Goal: Task Accomplishment & Management: Manage account settings

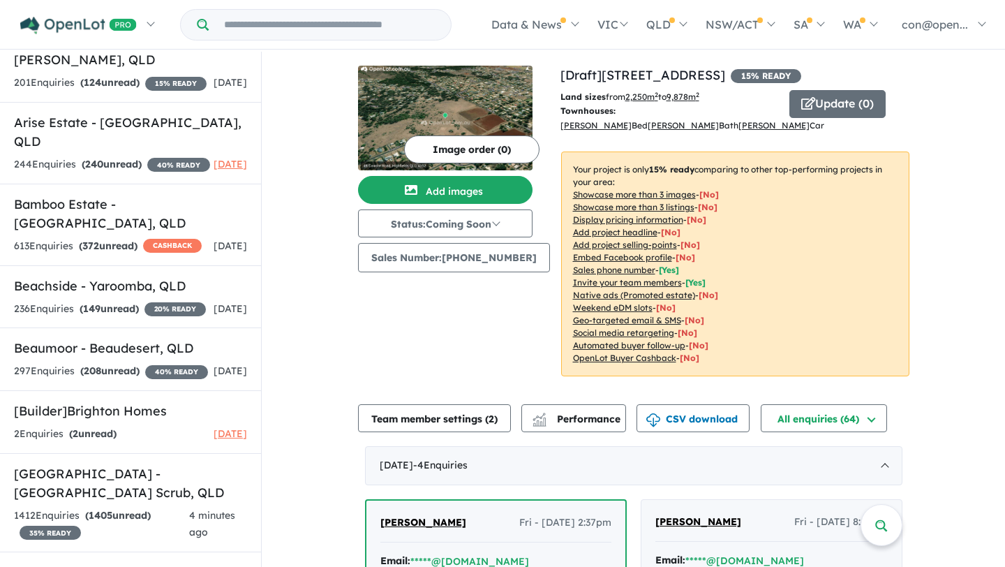
scroll to position [414, 0]
click at [129, 232] on h5 "Bamboo Estate - Palmwoods , QLD" at bounding box center [130, 213] width 233 height 38
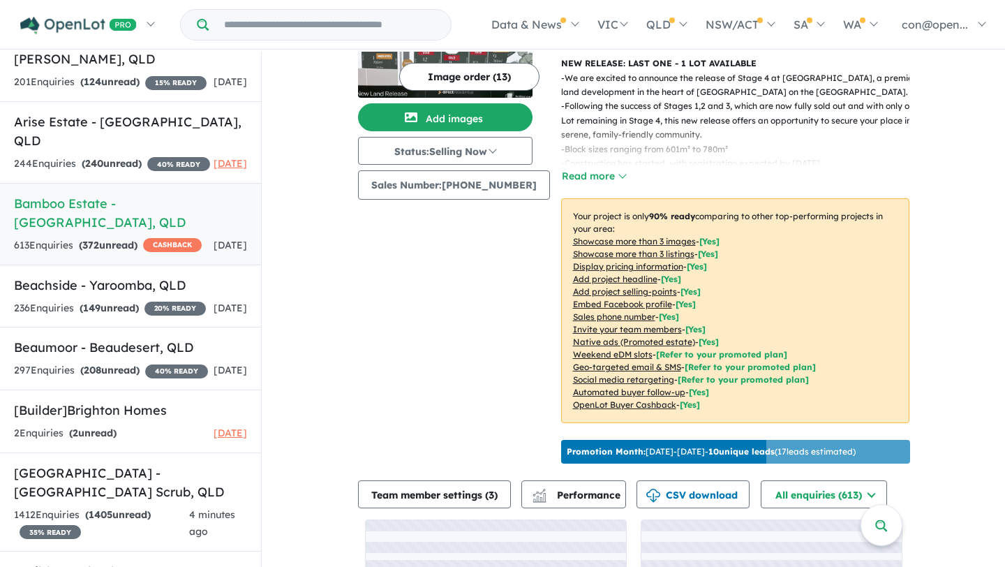
scroll to position [43, 0]
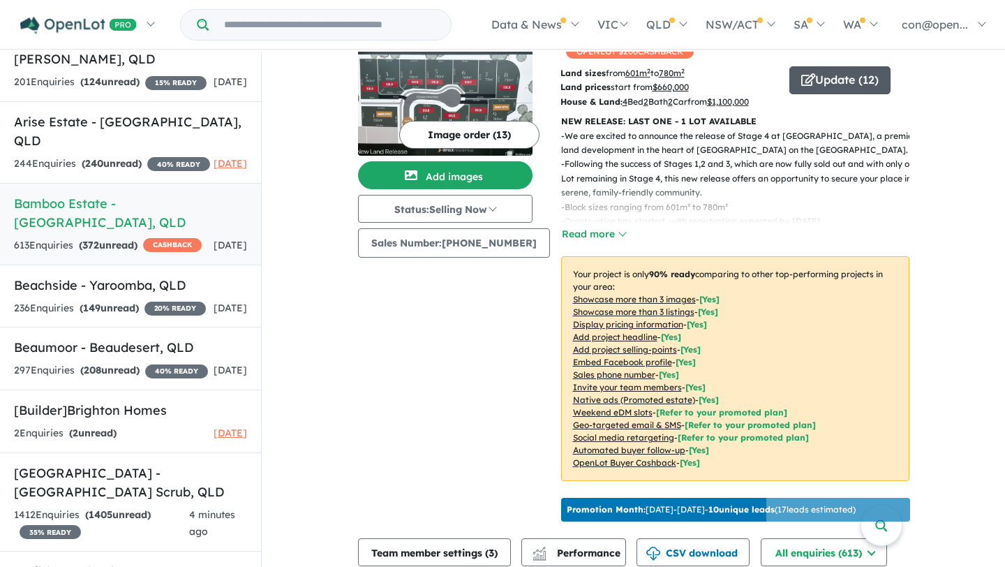
click at [825, 66] on button "Update ( 12 )" at bounding box center [840, 80] width 101 height 28
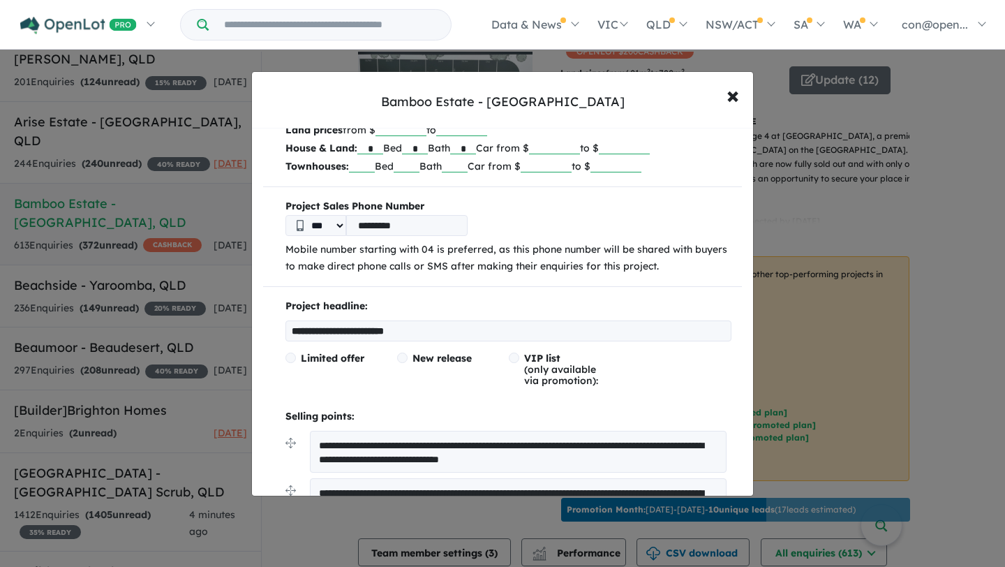
scroll to position [121, 0]
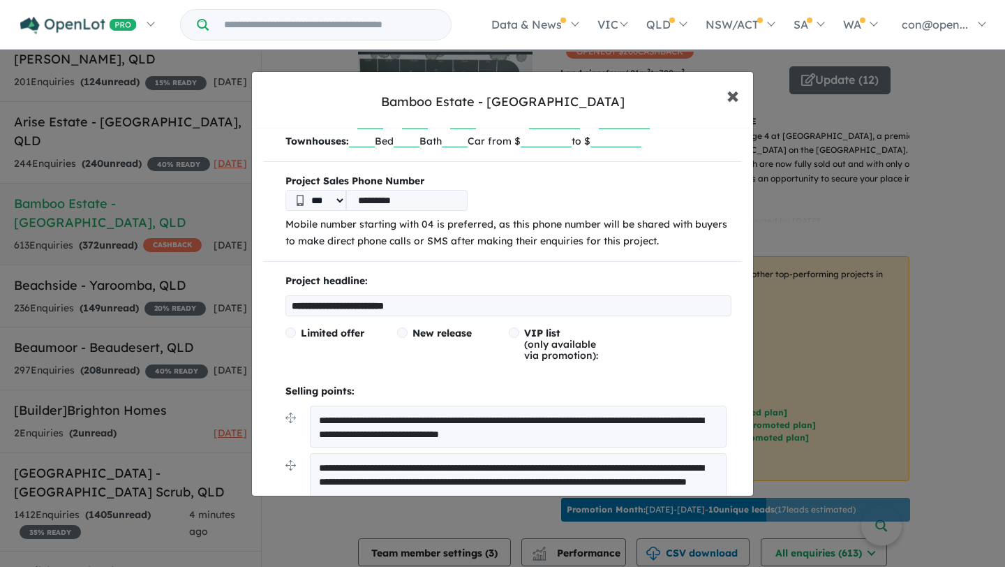
click at [735, 94] on span "×" at bounding box center [733, 95] width 13 height 30
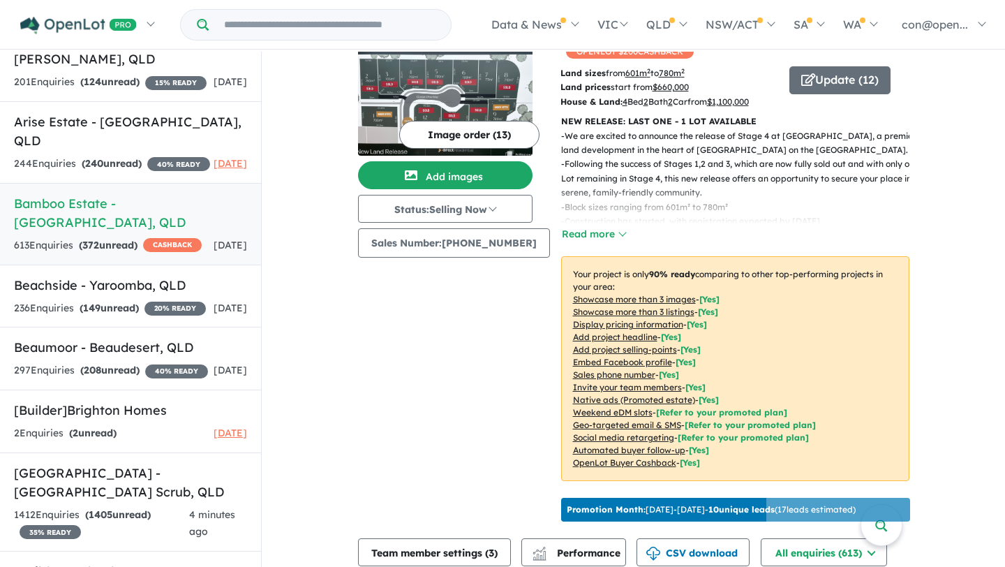
scroll to position [38, 0]
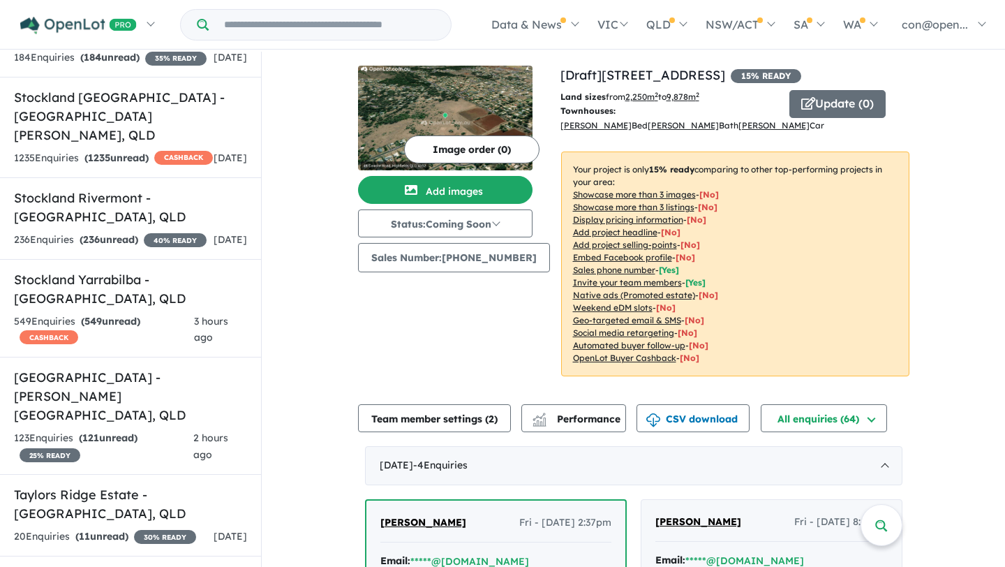
scroll to position [5256, 0]
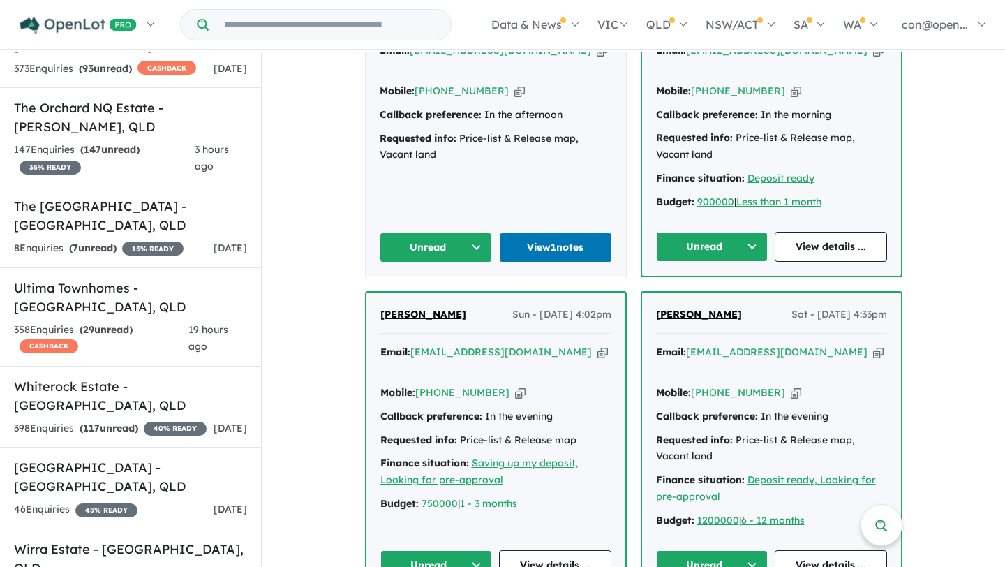
scroll to position [697, 0]
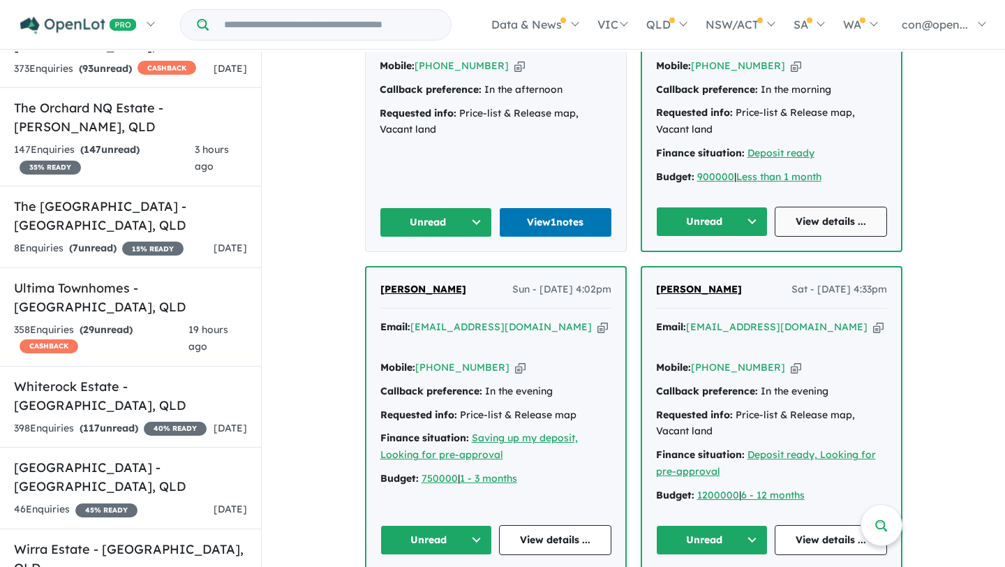
click at [829, 207] on link "View details ..." at bounding box center [831, 222] width 112 height 30
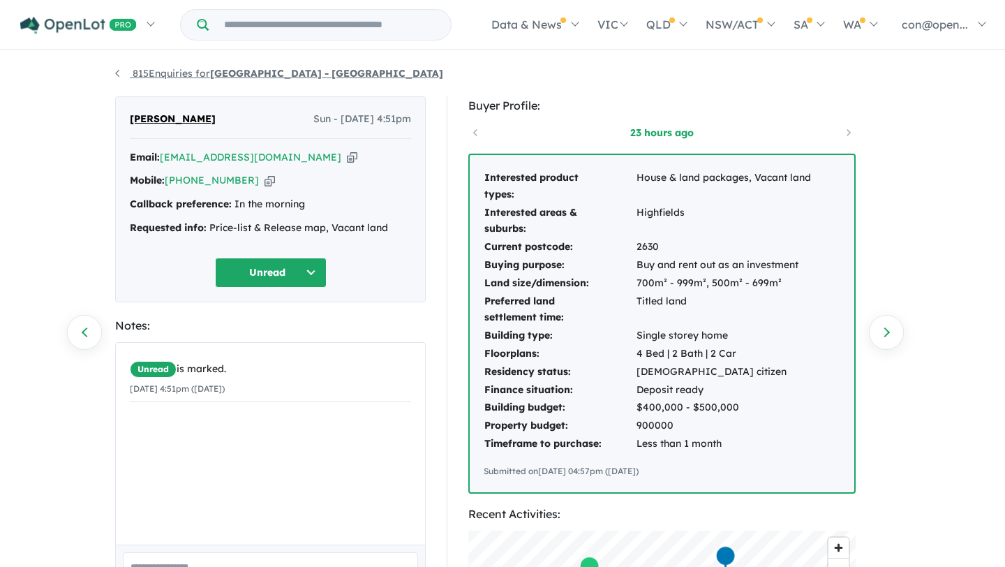
click at [218, 71] on strong "[GEOGRAPHIC_DATA] - [GEOGRAPHIC_DATA]" at bounding box center [326, 73] width 233 height 13
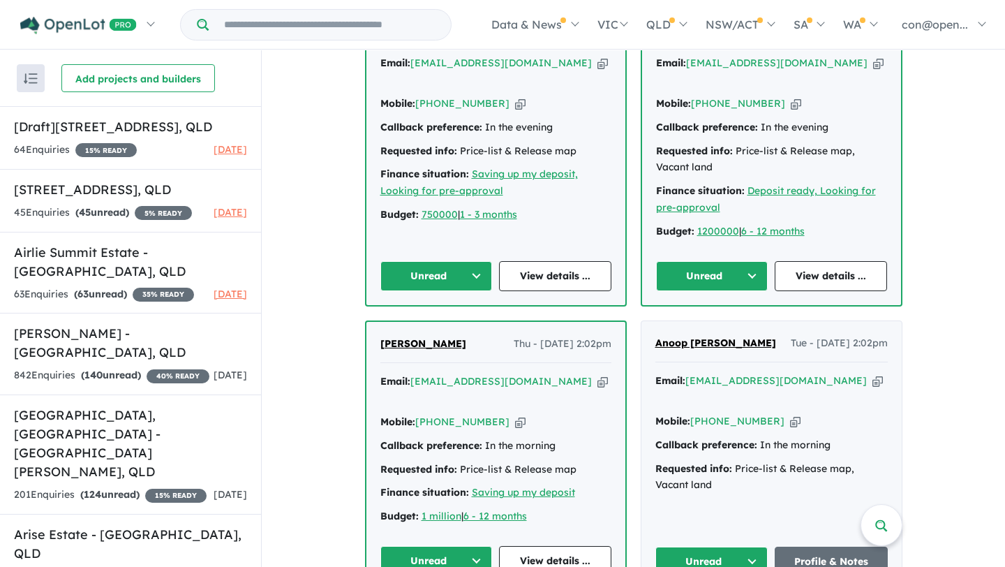
scroll to position [943, 0]
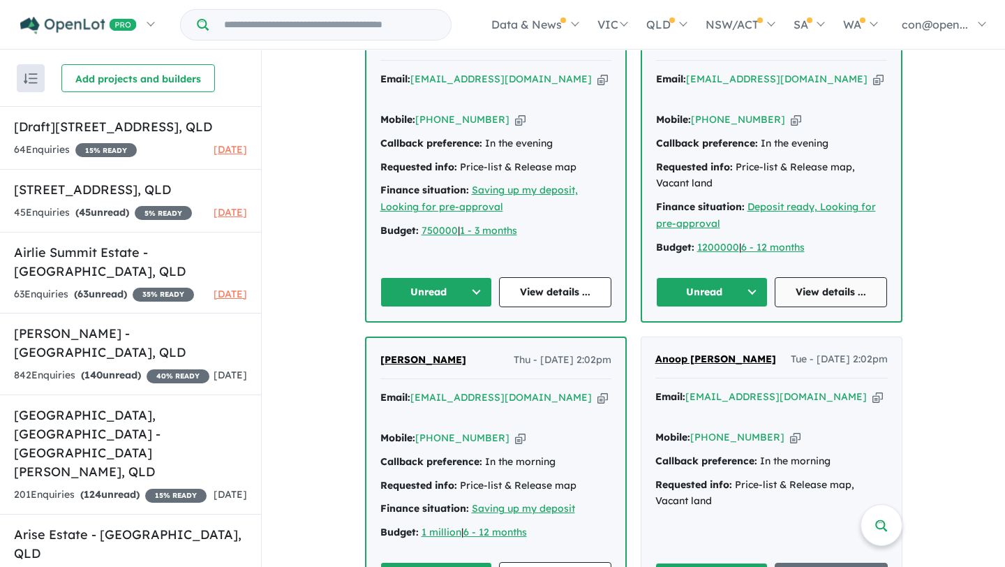
click at [853, 277] on link "View details ..." at bounding box center [831, 292] width 112 height 30
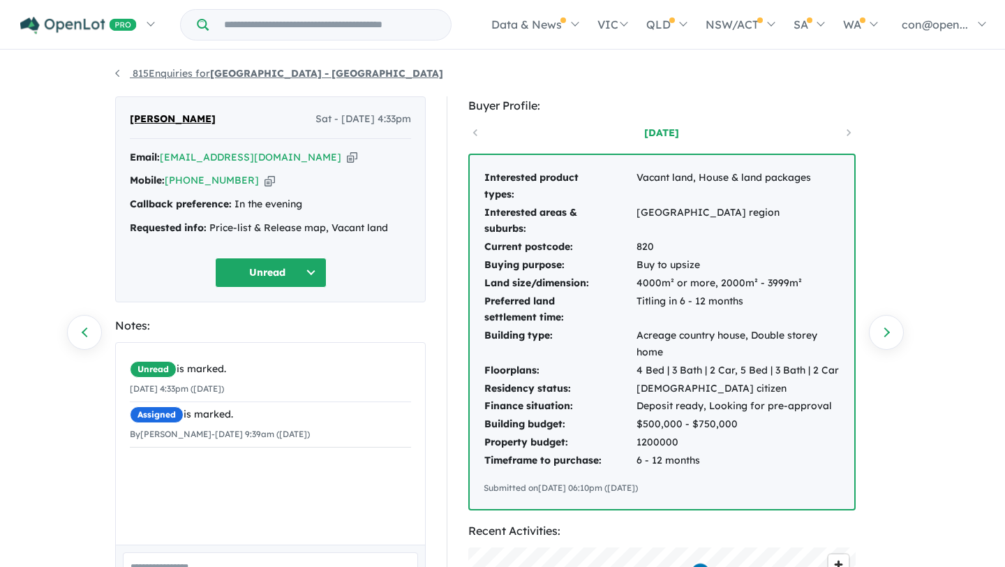
click at [196, 75] on link "815 Enquiries for [GEOGRAPHIC_DATA] - [GEOGRAPHIC_DATA]" at bounding box center [279, 73] width 328 height 13
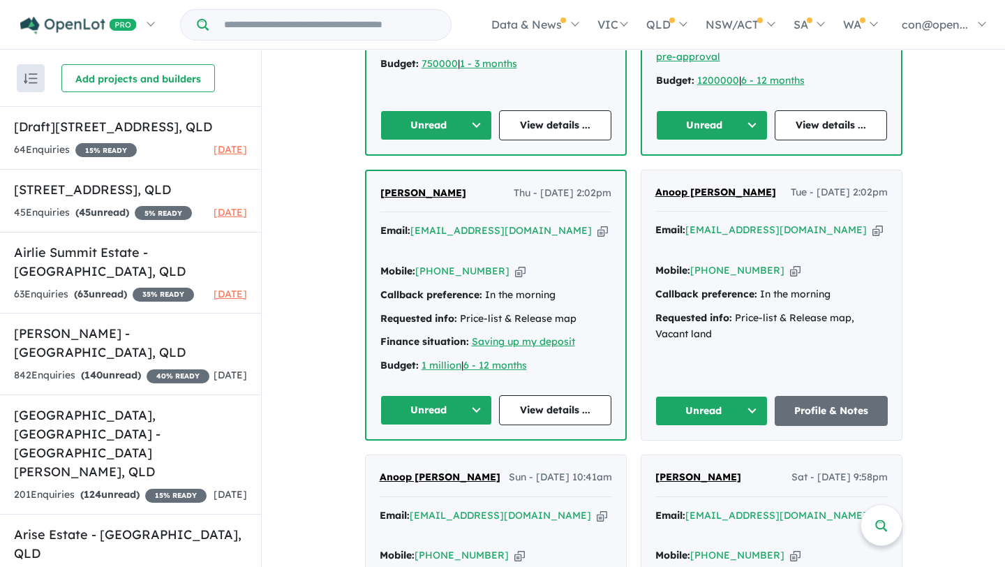
scroll to position [1077, 0]
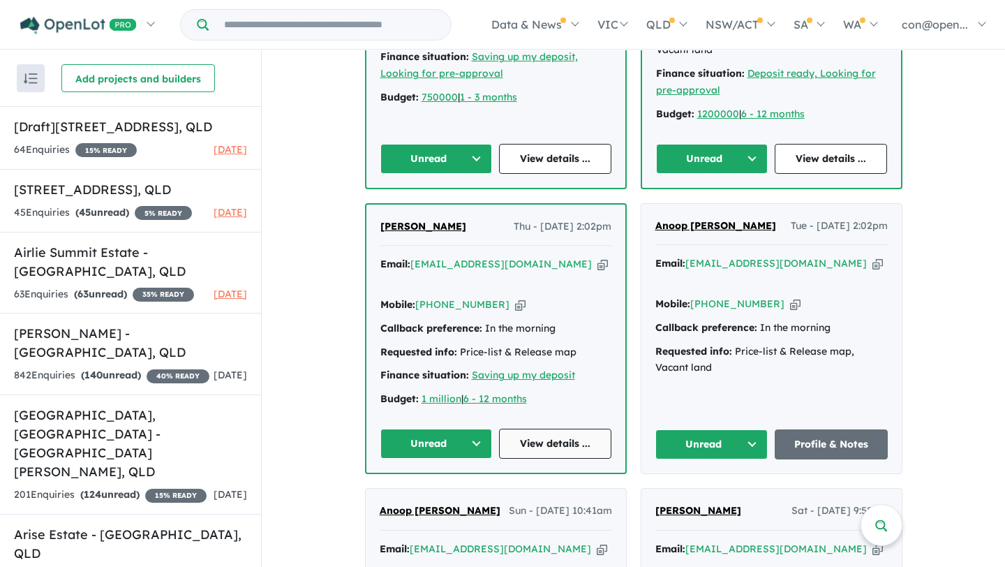
click at [547, 429] on link "View details ..." at bounding box center [555, 444] width 112 height 30
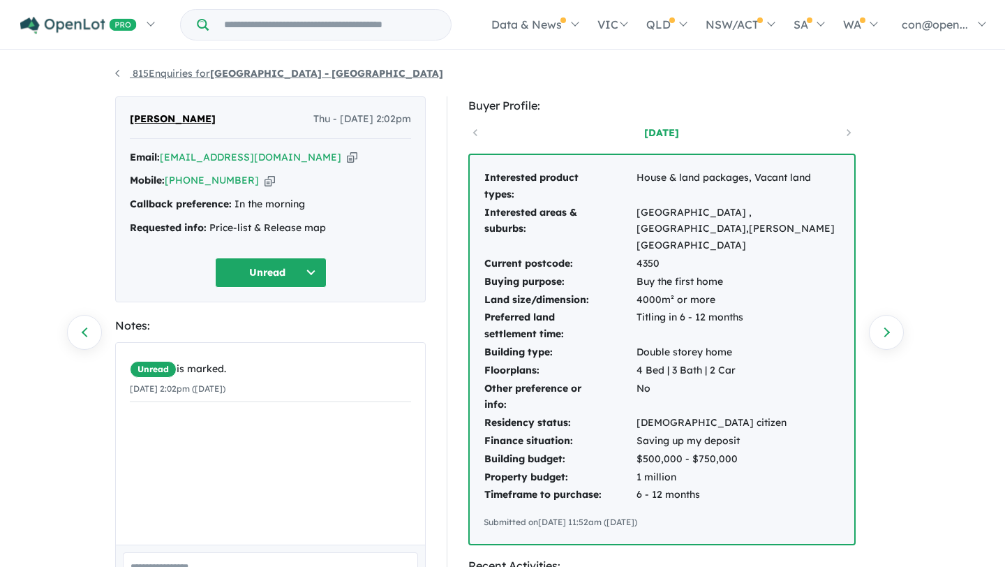
click at [209, 69] on link "815 Enquiries for [GEOGRAPHIC_DATA] - [GEOGRAPHIC_DATA]" at bounding box center [279, 73] width 328 height 13
